Goal: Task Accomplishment & Management: Use online tool/utility

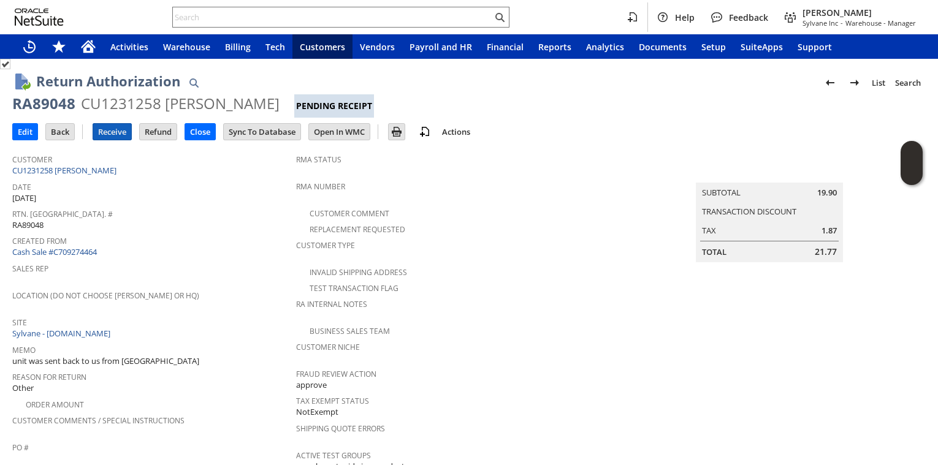
click at [110, 137] on input "Receive" at bounding box center [112, 132] width 38 height 16
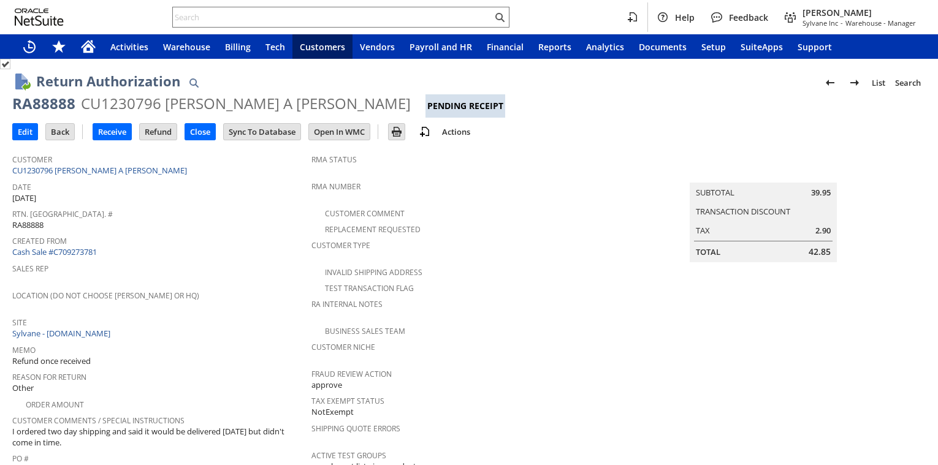
click at [216, 270] on div "Sales Rep" at bounding box center [158, 273] width 293 height 26
drag, startPoint x: 254, startPoint y: 261, endPoint x: 205, endPoint y: 304, distance: 65.2
click at [254, 261] on span "Sales Rep" at bounding box center [158, 267] width 293 height 14
click at [105, 130] on input "Receive" at bounding box center [112, 132] width 38 height 16
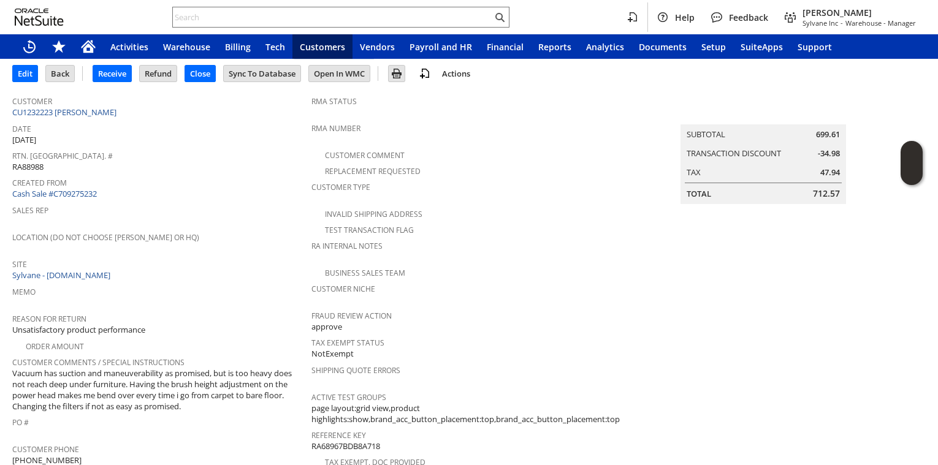
scroll to position [81, 0]
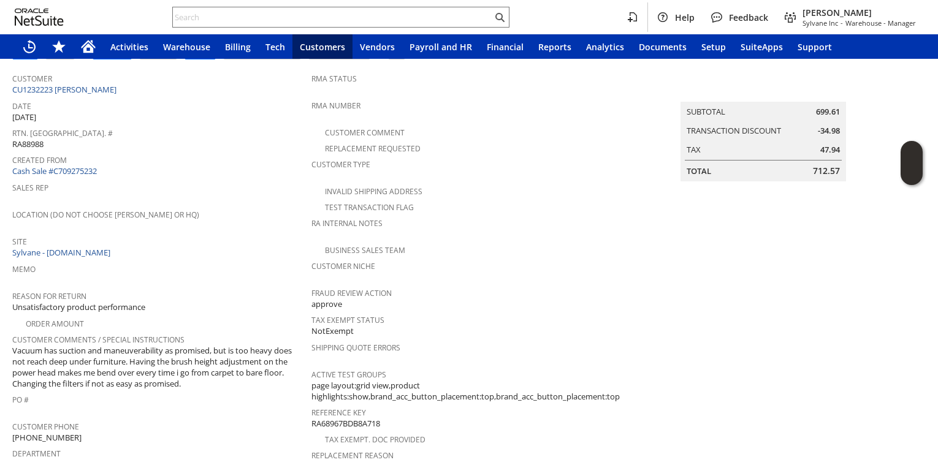
click at [212, 227] on td "Location (Do Not Choose [PERSON_NAME] or HQ)" at bounding box center [161, 219] width 299 height 27
click at [212, 124] on span "Rtn. [GEOGRAPHIC_DATA]. #" at bounding box center [158, 131] width 293 height 14
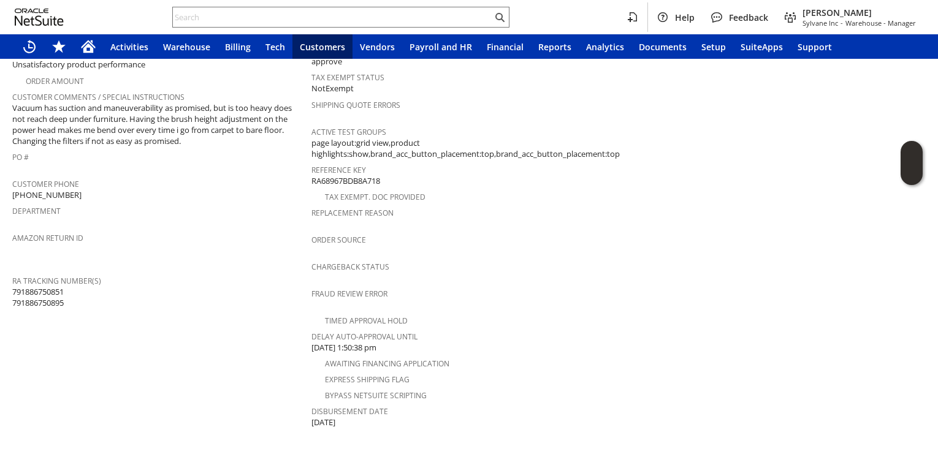
scroll to position [0, 0]
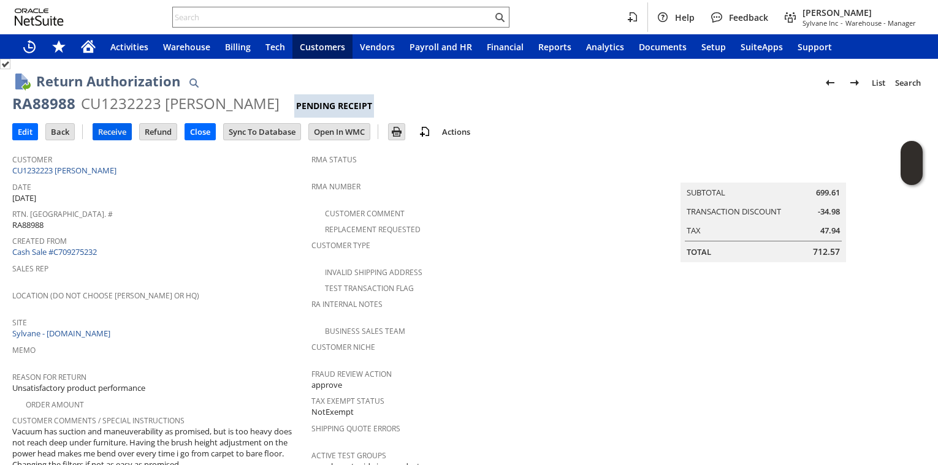
click at [110, 133] on input "Receive" at bounding box center [112, 132] width 38 height 16
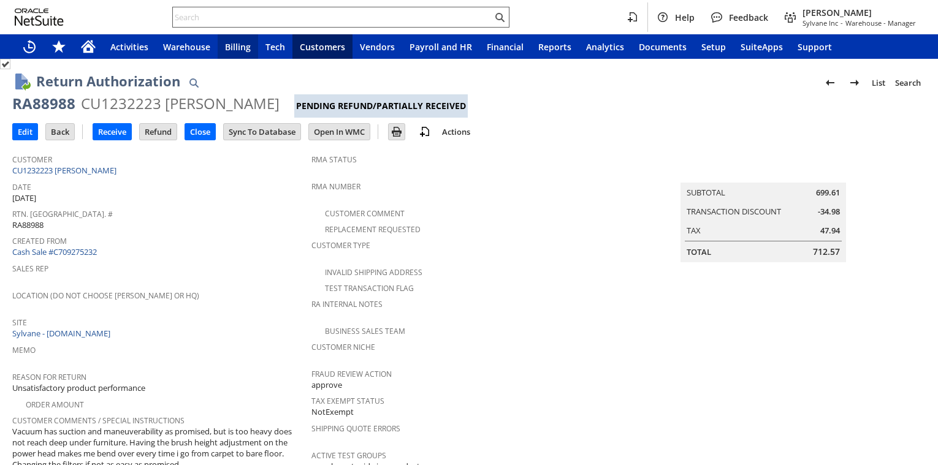
click at [233, 13] on input "text" at bounding box center [332, 17] width 319 height 15
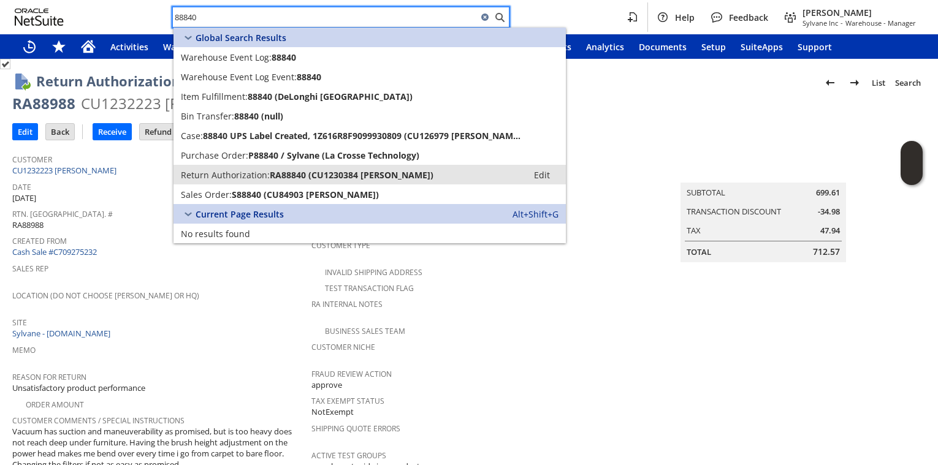
type input "88840"
click at [248, 170] on span "Return Authorization:" at bounding box center [225, 175] width 89 height 12
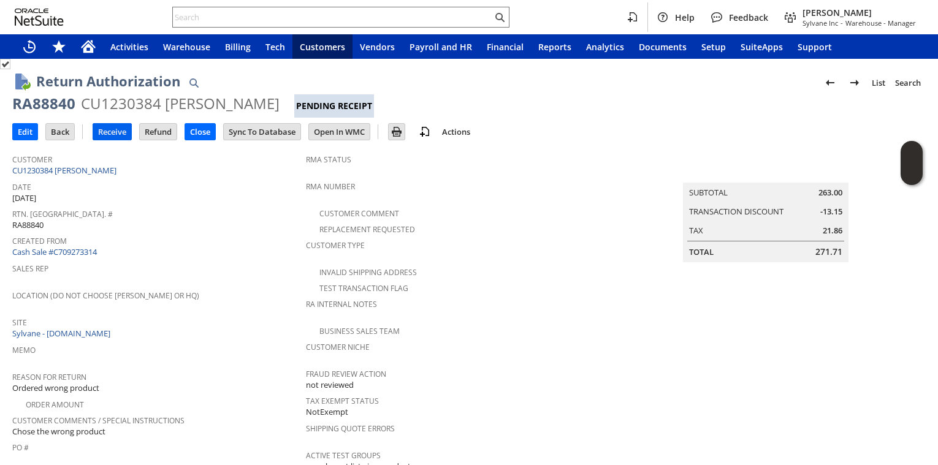
click at [123, 135] on input "Receive" at bounding box center [112, 132] width 38 height 16
